Goal: Check status: Check status

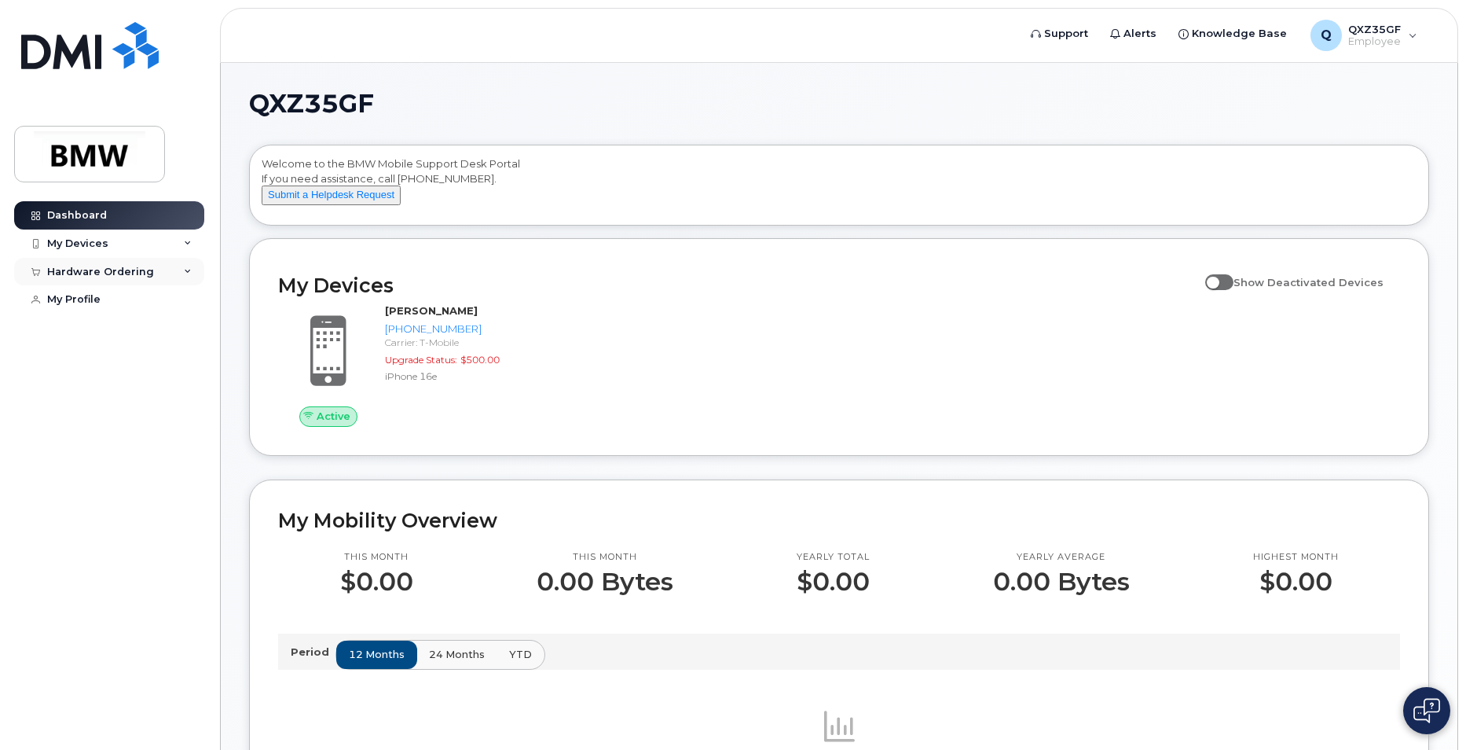
click at [160, 268] on div "Hardware Ordering" at bounding box center [109, 272] width 190 height 28
click at [101, 295] on div "My Orders" at bounding box center [82, 300] width 57 height 14
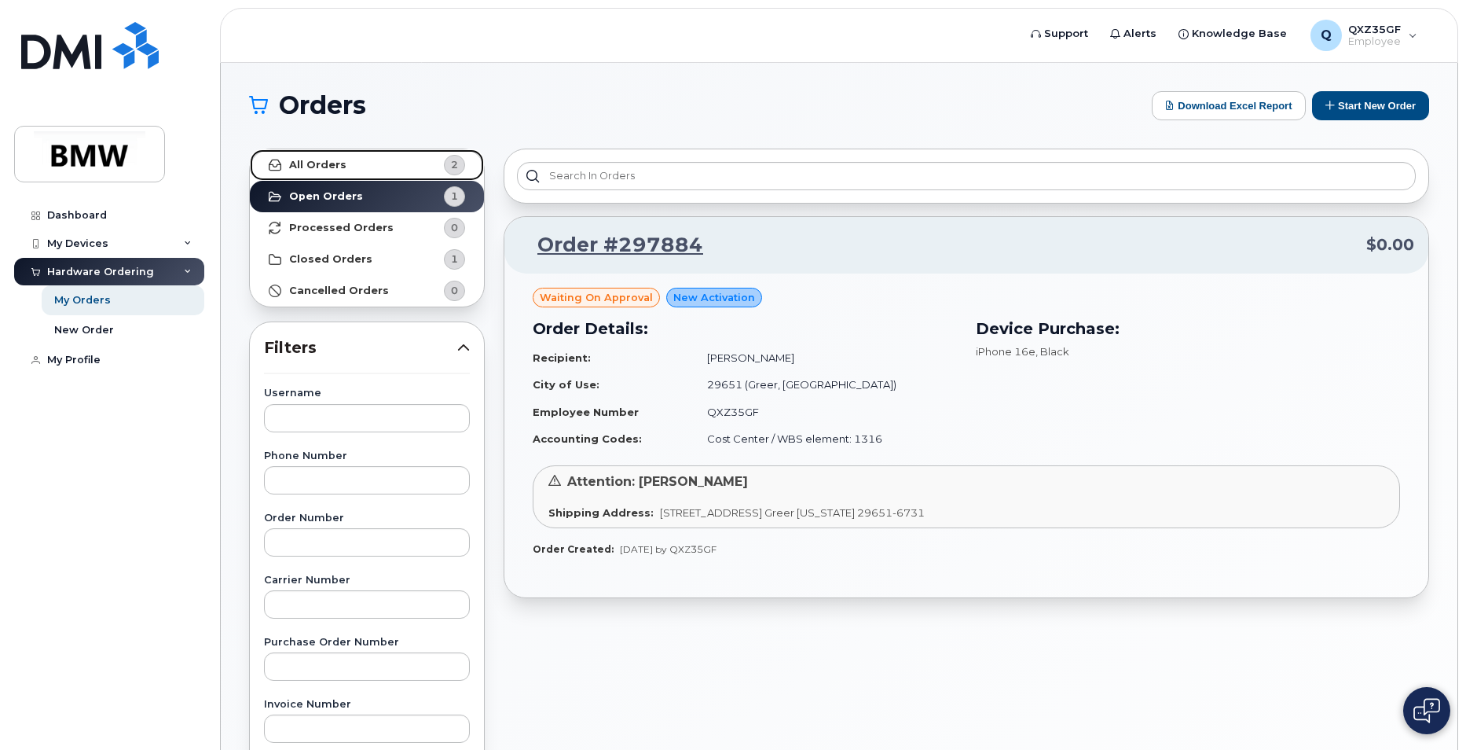
click at [376, 153] on link "All Orders 2" at bounding box center [367, 164] width 234 height 31
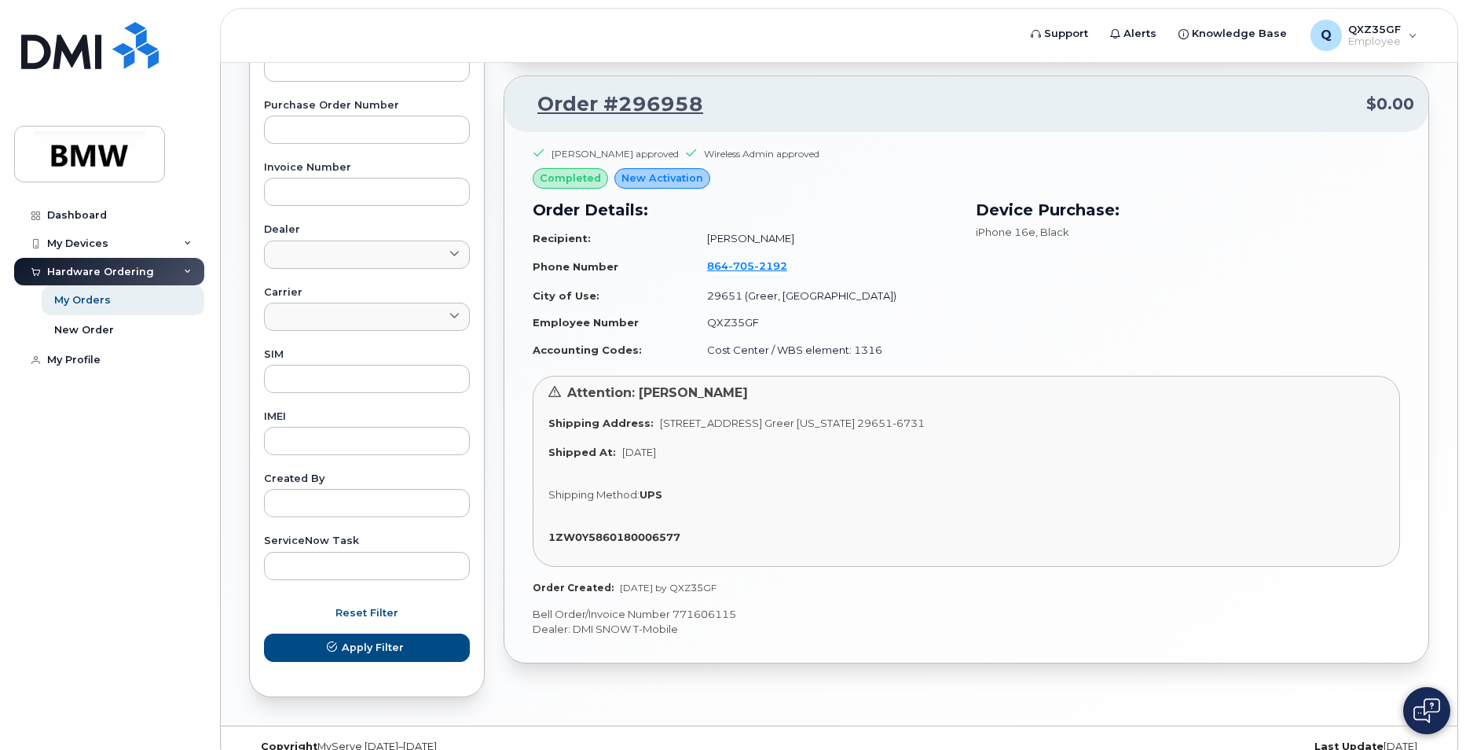
scroll to position [563, 0]
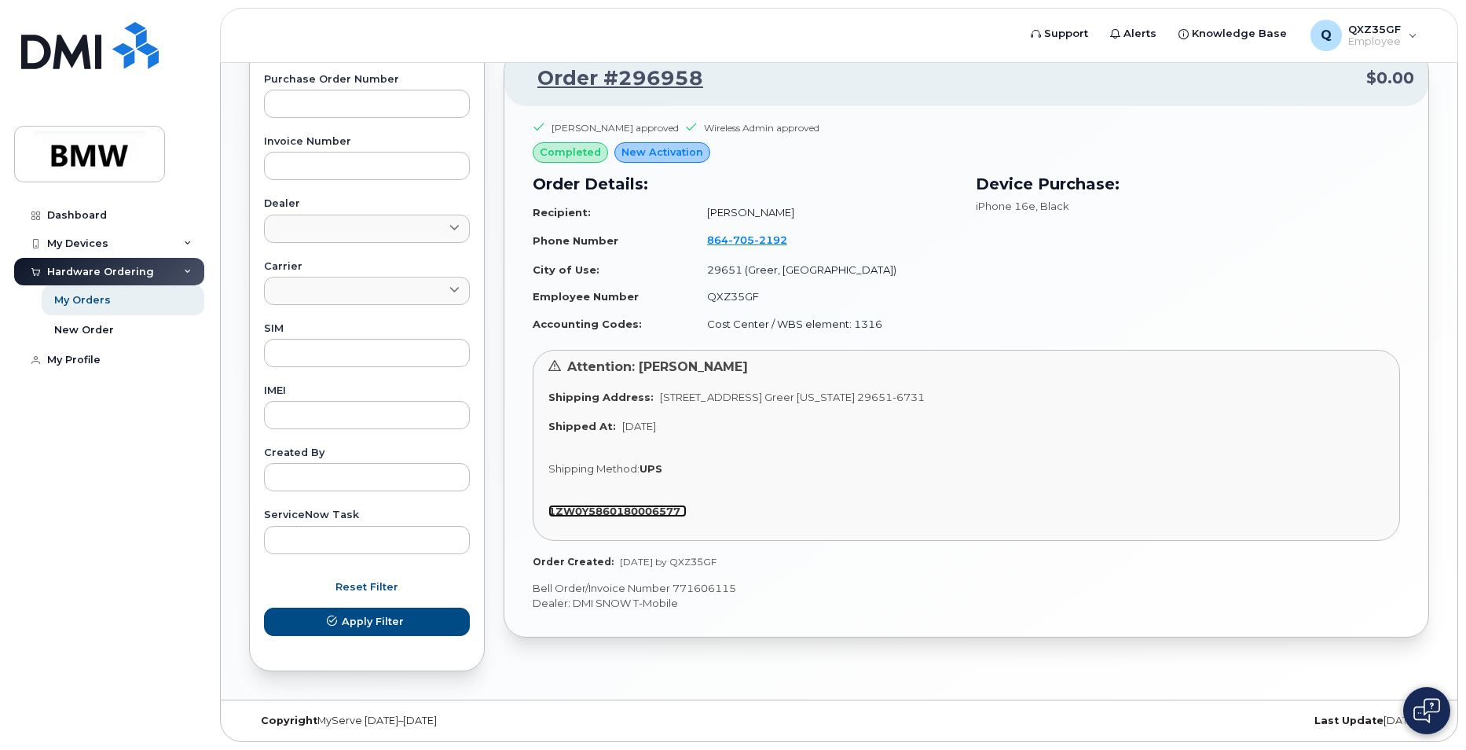
click at [647, 509] on strong "1ZW0Y5860180006577" at bounding box center [615, 511] width 132 height 13
